Goal: Use online tool/utility

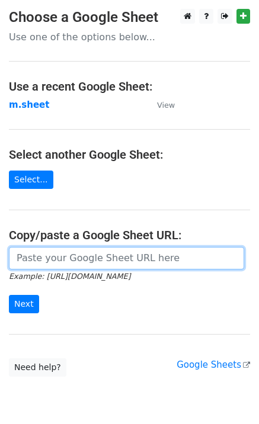
click at [98, 253] on input "url" at bounding box center [126, 258] width 235 height 23
type input "https://docs.google.com/spreadsheets/d/1NSPy5y9XraHPasg8dEzu-ngu0Ro3lXZEEAXZcNX…"
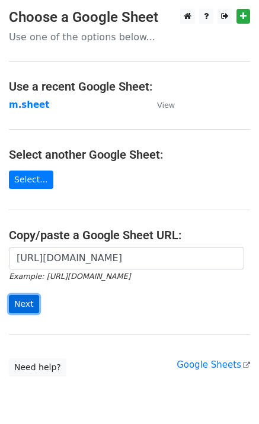
click at [31, 305] on input "Next" at bounding box center [24, 304] width 30 height 18
click at [0, 313] on div "https://docs.google.com/spreadsheets/d/1NSPy5y9XraHPasg8dEzu-ngu0Ro3lXZEEAXZcNX…" at bounding box center [129, 286] width 259 height 78
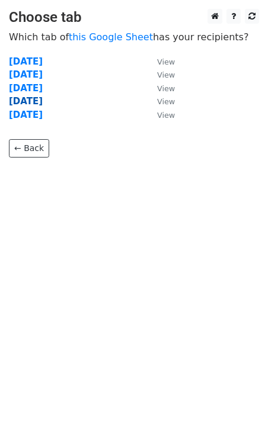
click at [37, 100] on strong "Thursday" at bounding box center [26, 101] width 34 height 11
